Goal: Check status

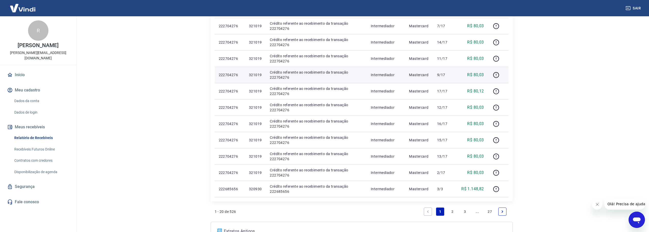
scroll to position [299, 0]
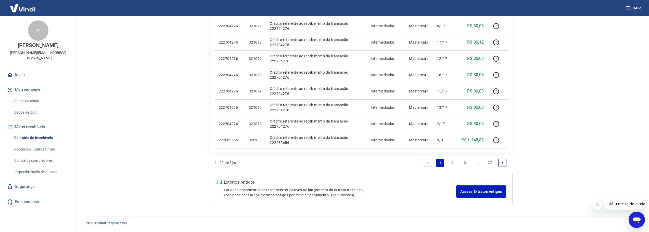
click at [455, 163] on link "2" at bounding box center [453, 163] width 8 height 8
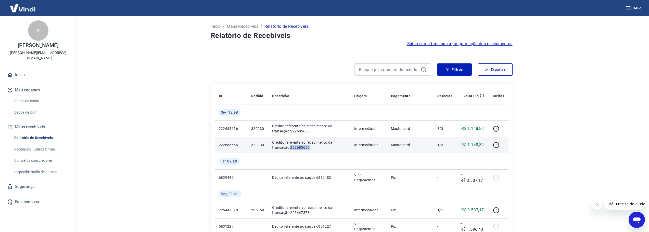
drag, startPoint x: 290, startPoint y: 147, endPoint x: 318, endPoint y: 146, distance: 28.6
click at [318, 146] on p "Crédito referente ao recebimento da transação 222685656" at bounding box center [309, 145] width 74 height 10
copy p "222685656"
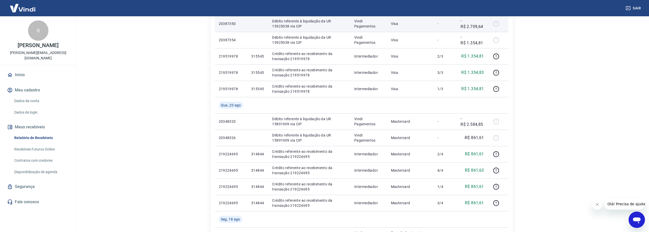
scroll to position [383, 0]
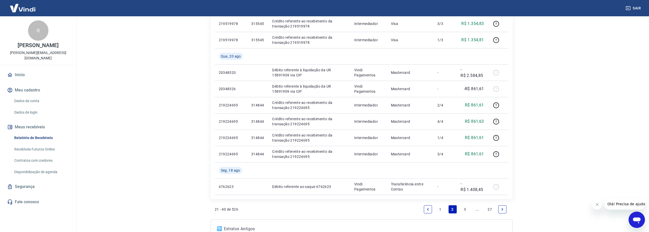
click at [464, 210] on link "3" at bounding box center [465, 210] width 8 height 8
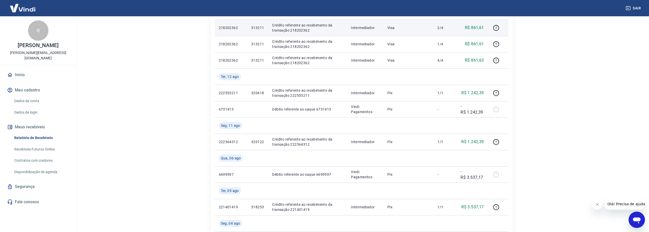
scroll to position [306, 0]
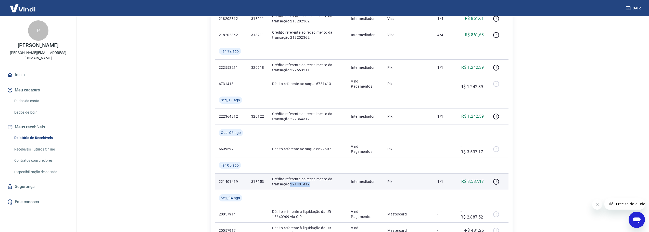
drag, startPoint x: 289, startPoint y: 183, endPoint x: 309, endPoint y: 183, distance: 20.4
click at [309, 183] on p "Crédito referente ao recebimento da transação 221401419" at bounding box center [307, 182] width 71 height 10
copy p "221401419"
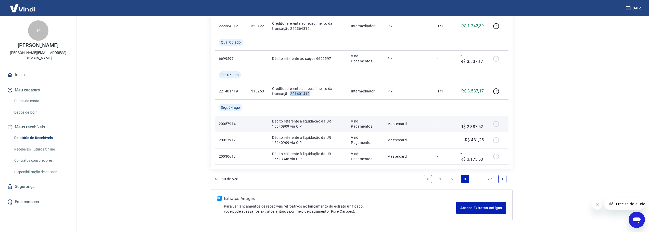
scroll to position [388, 0]
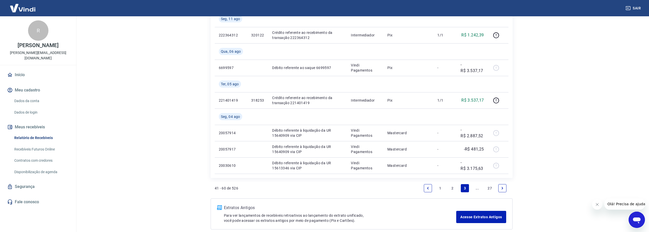
click at [442, 188] on link "1" at bounding box center [440, 188] width 8 height 8
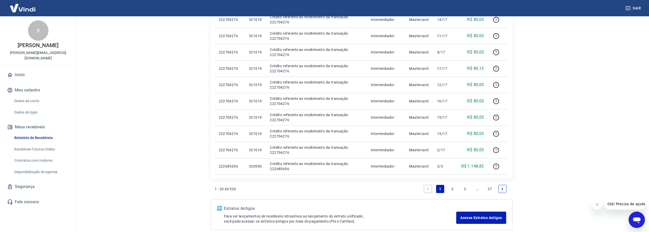
scroll to position [299, 0]
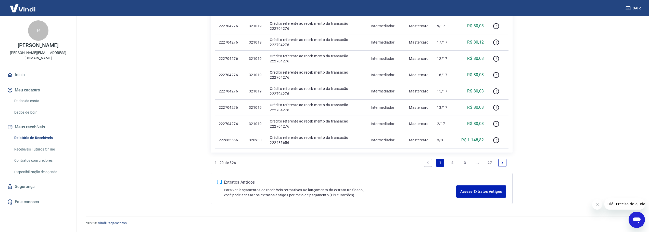
click at [454, 164] on link "2" at bounding box center [453, 163] width 8 height 8
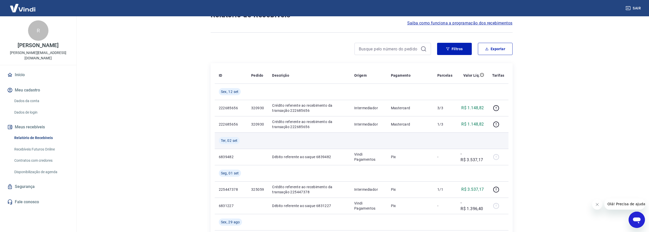
scroll to position [51, 0]
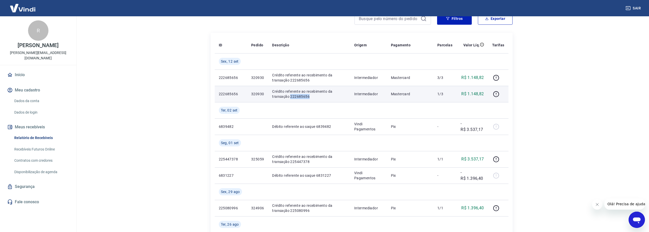
drag, startPoint x: 296, startPoint y: 96, endPoint x: 312, endPoint y: 96, distance: 15.8
click at [312, 96] on p "Crédito referente ao recebimento da transação 222685656" at bounding box center [309, 94] width 74 height 10
copy p "222685656"
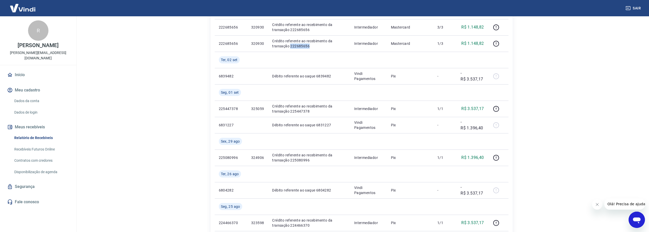
scroll to position [102, 0]
